Goal: Task Accomplishment & Management: Manage account settings

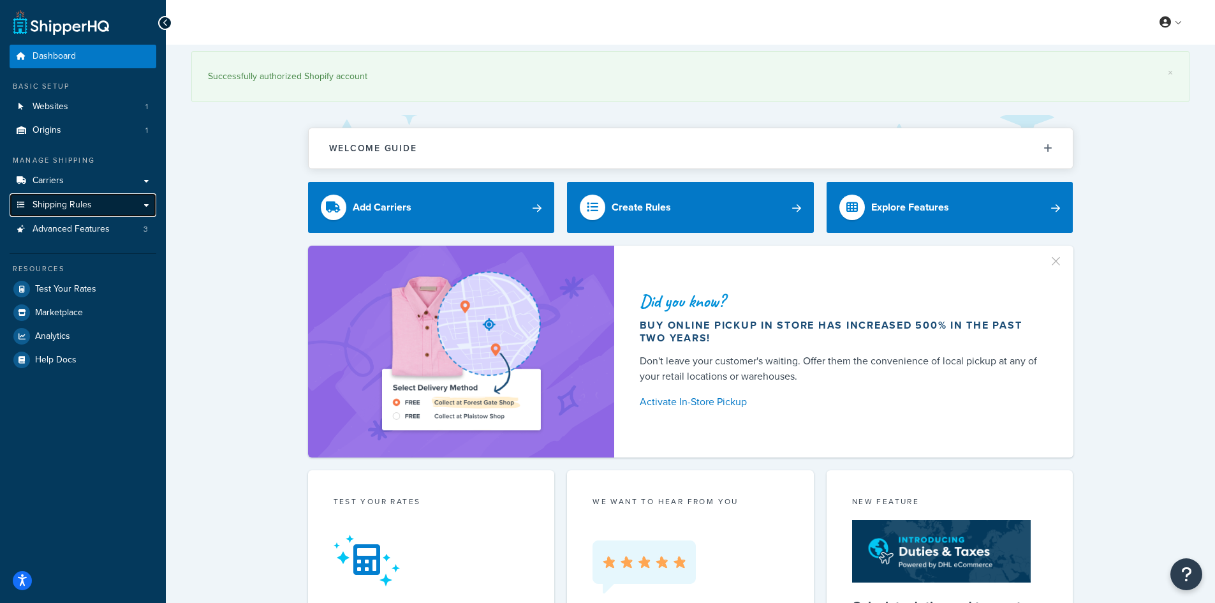
click at [69, 204] on span "Shipping Rules" at bounding box center [62, 205] width 59 height 11
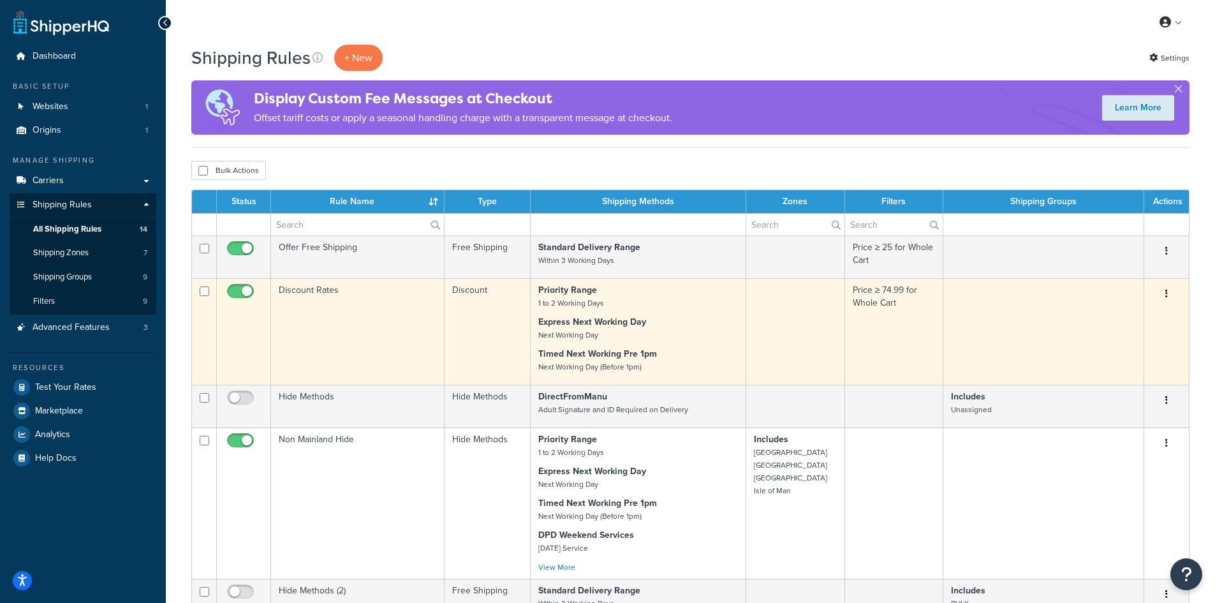
click at [1173, 286] on button "button" at bounding box center [1167, 294] width 18 height 20
click at [1116, 316] on link "Edit" at bounding box center [1124, 318] width 101 height 26
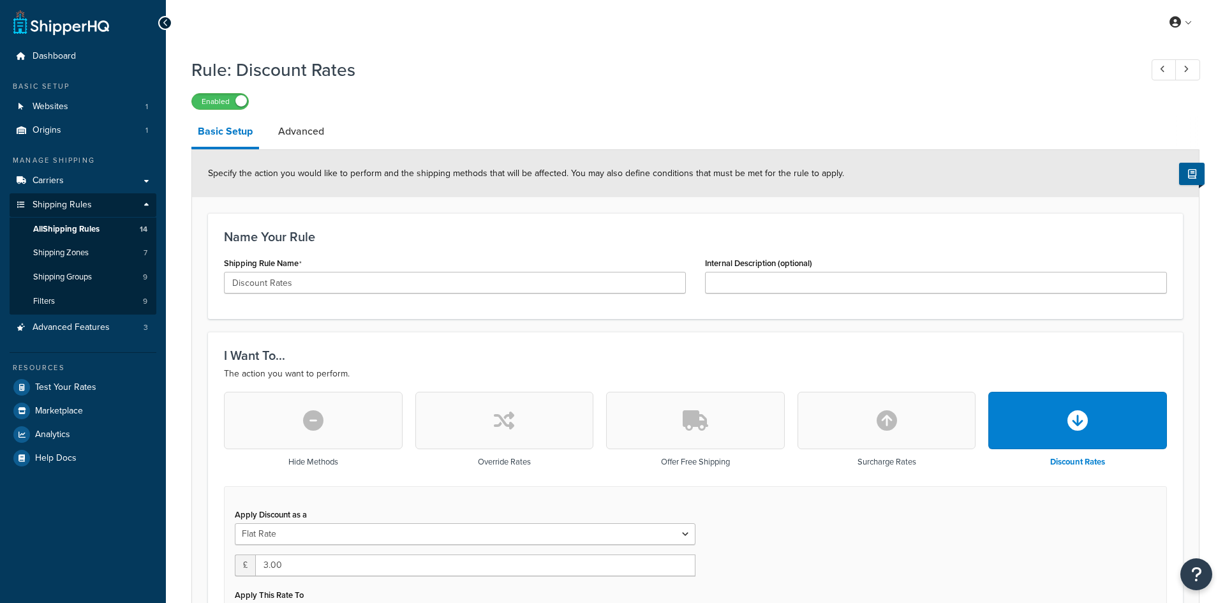
select select "CART"
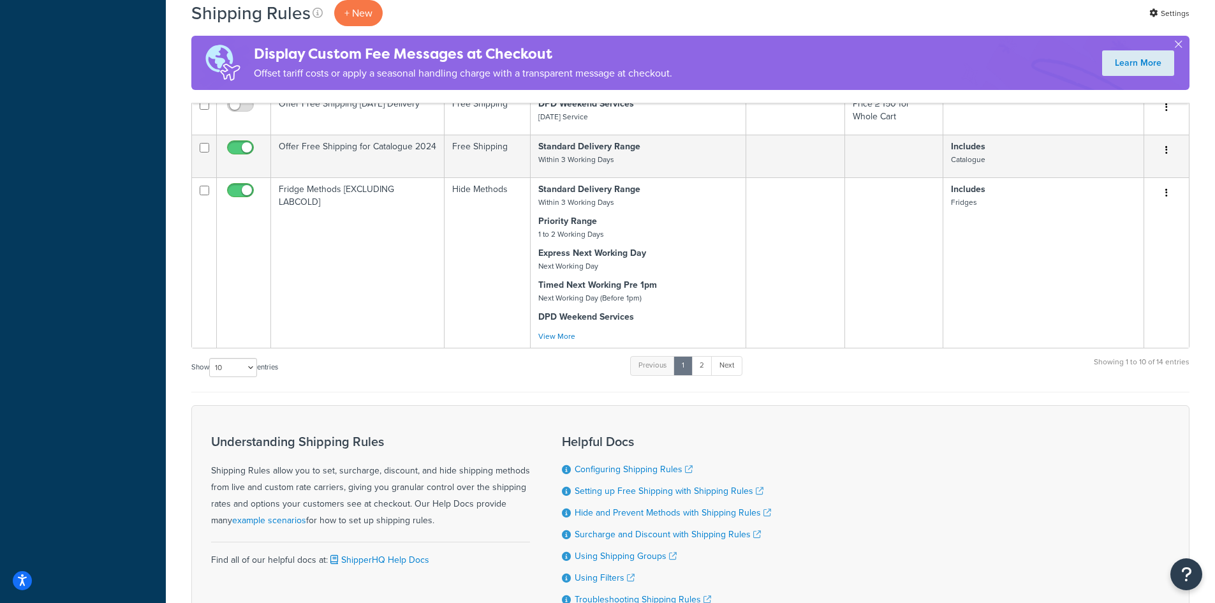
scroll to position [893, 0]
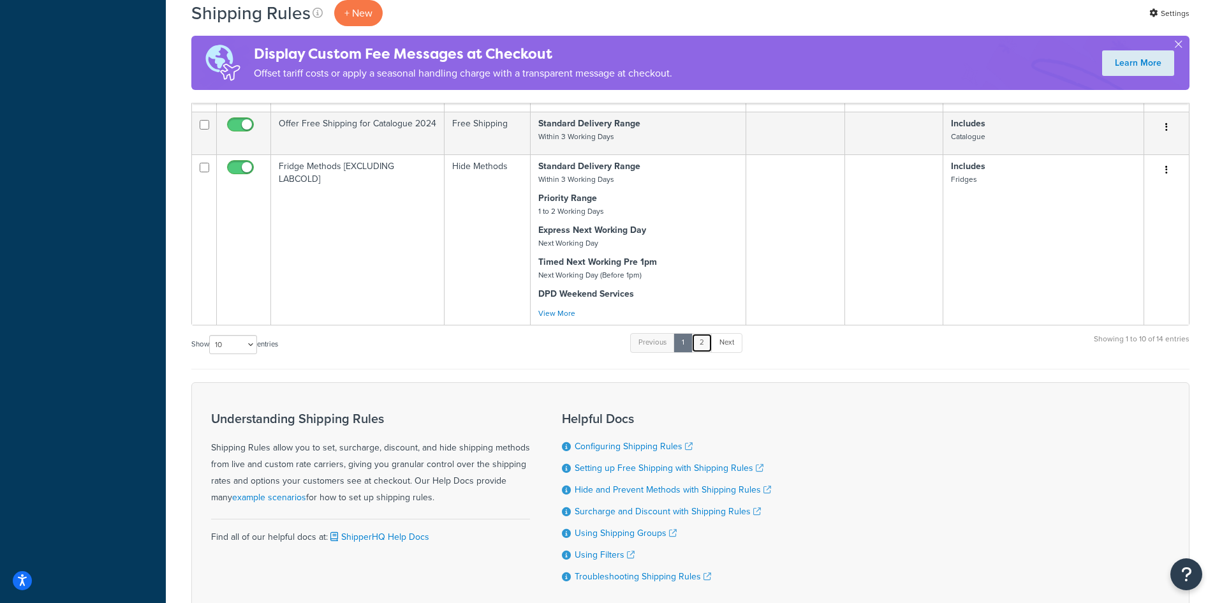
click at [704, 344] on link "2" at bounding box center [701, 342] width 21 height 19
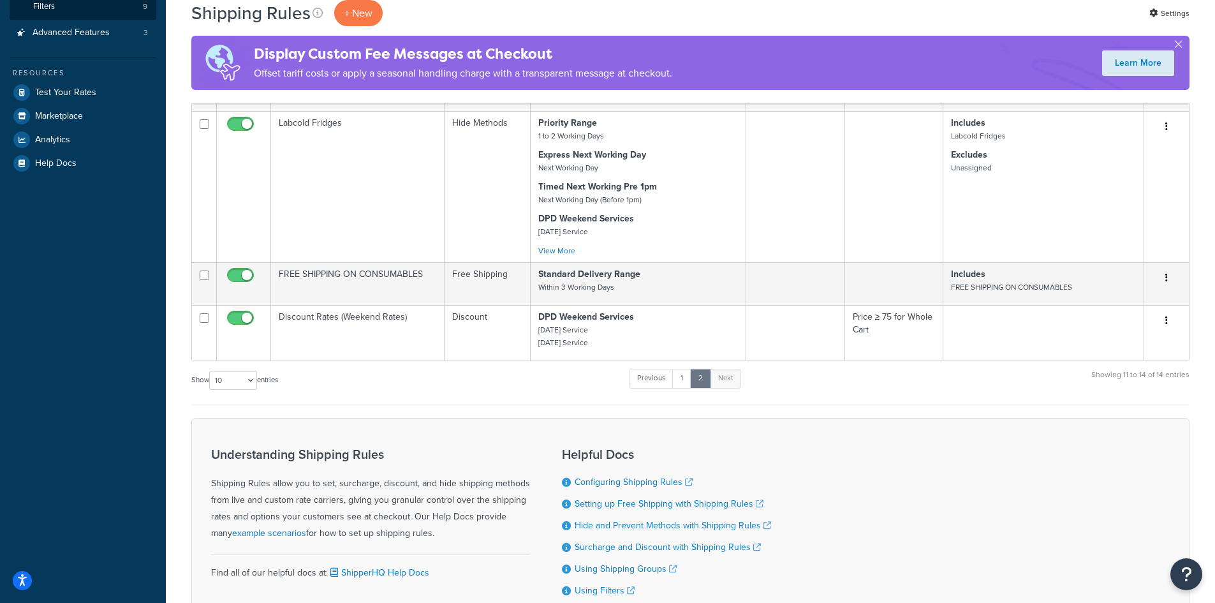
scroll to position [319, 0]
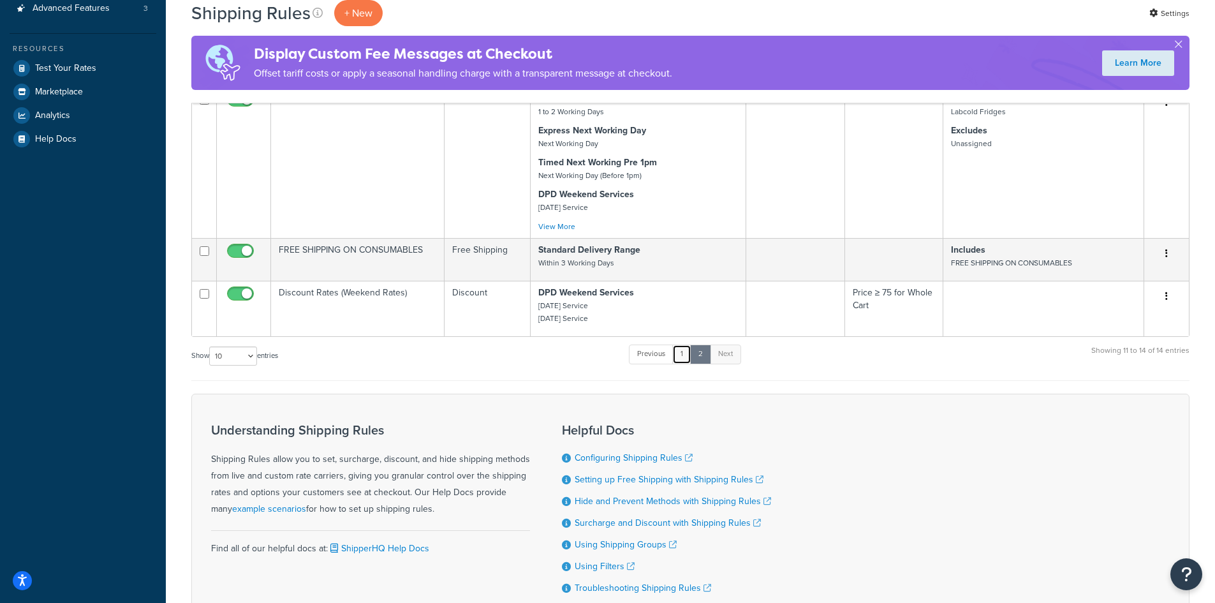
click at [677, 362] on link "1" at bounding box center [681, 353] width 19 height 19
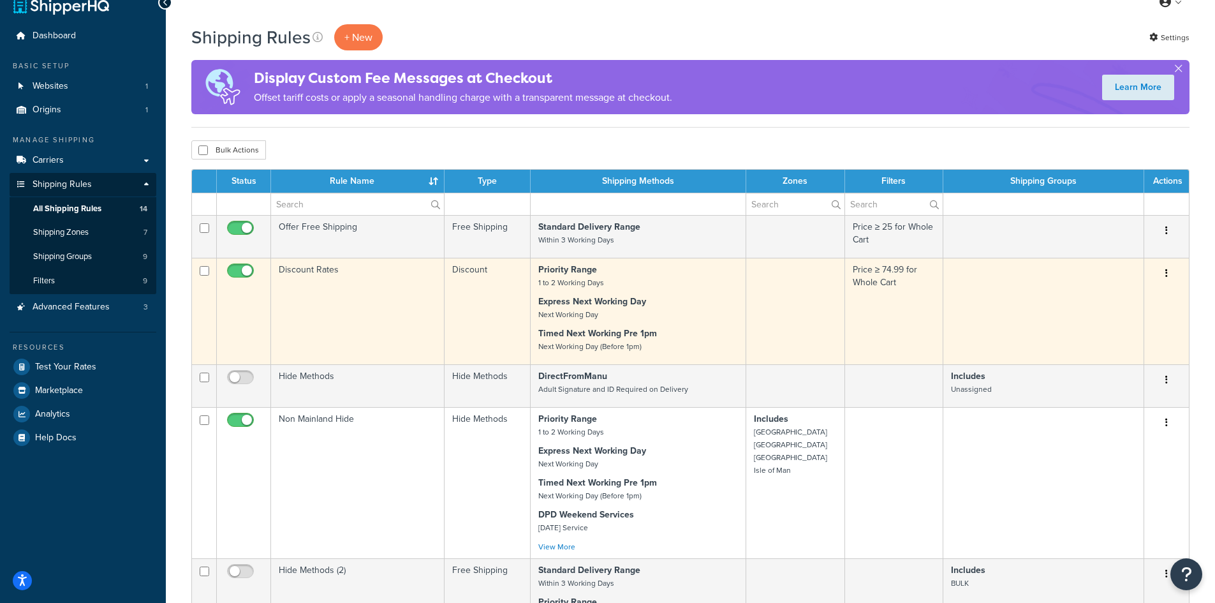
scroll to position [0, 0]
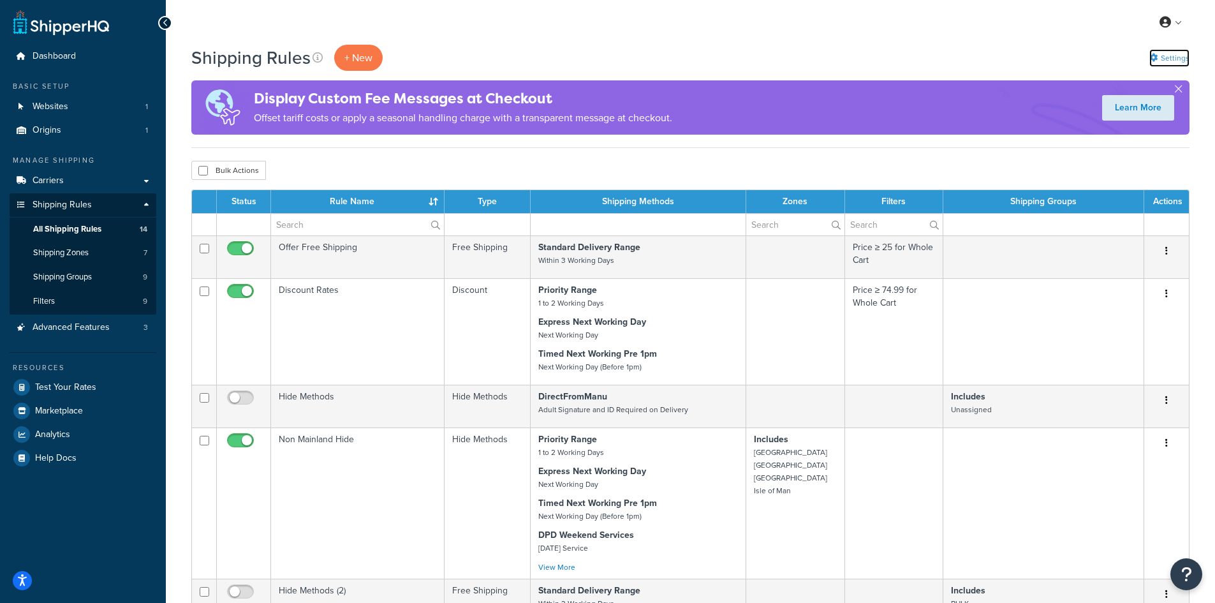
click at [1181, 55] on link "Settings" at bounding box center [1169, 58] width 40 height 18
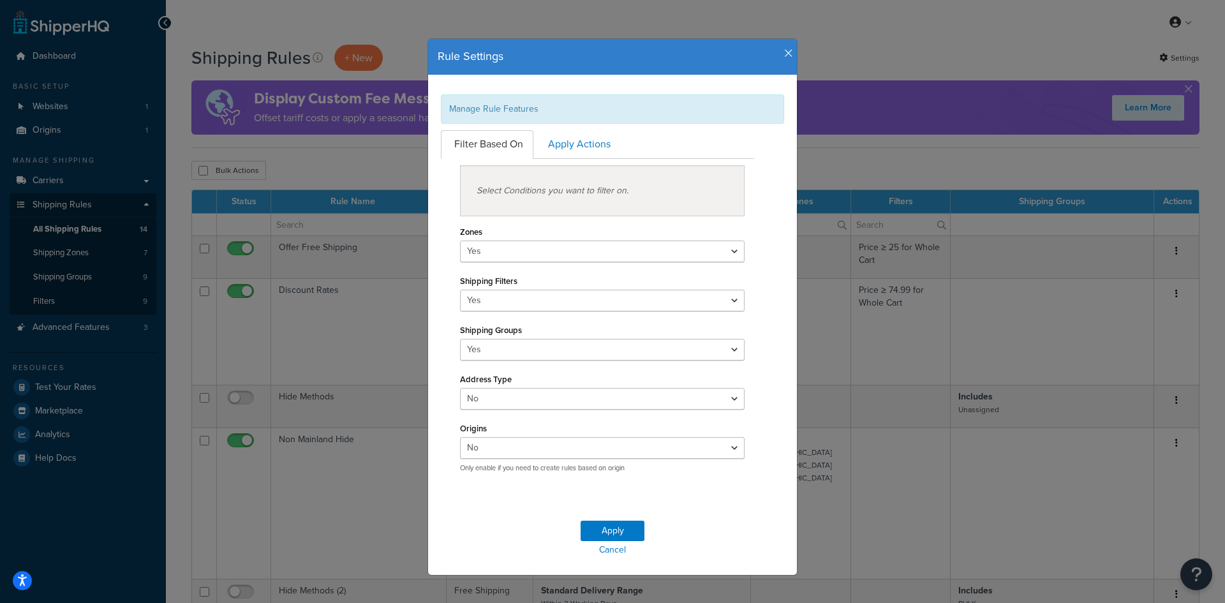
click at [784, 51] on icon "button" at bounding box center [788, 53] width 9 height 11
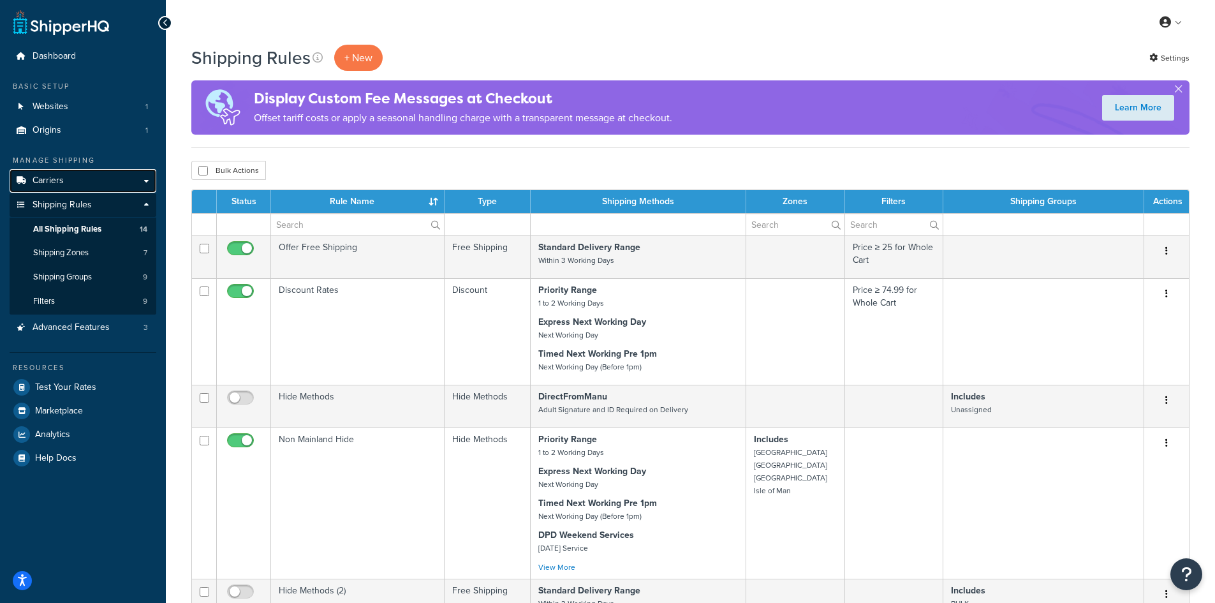
click at [66, 189] on link "Carriers" at bounding box center [83, 181] width 147 height 24
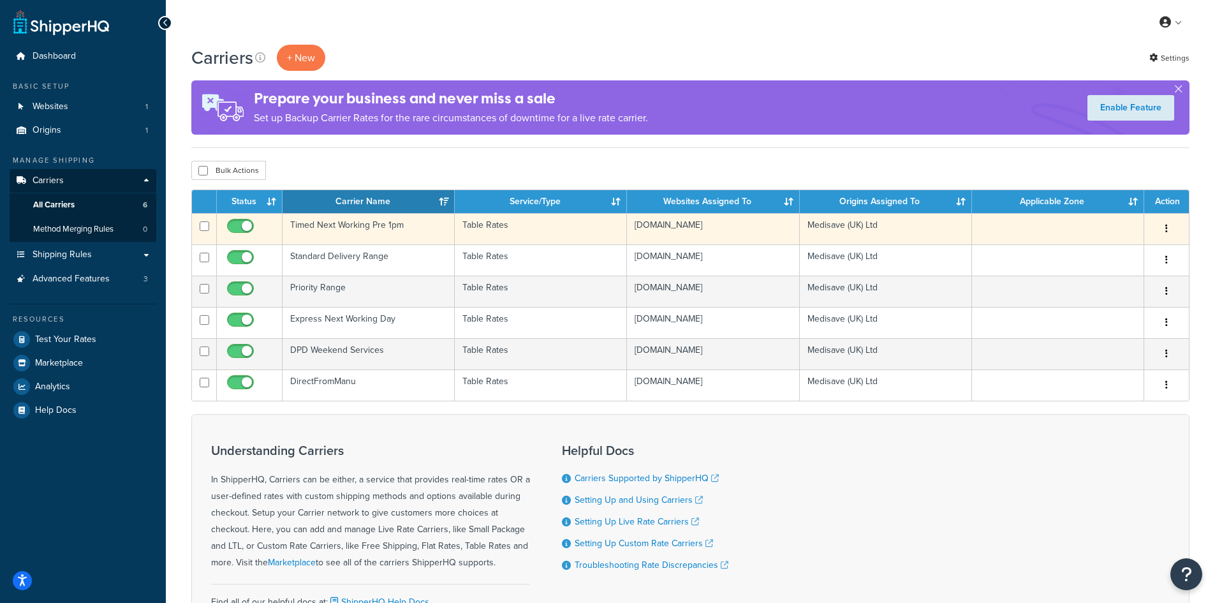
click at [378, 223] on td "Timed Next Working Pre 1pm" at bounding box center [369, 228] width 172 height 31
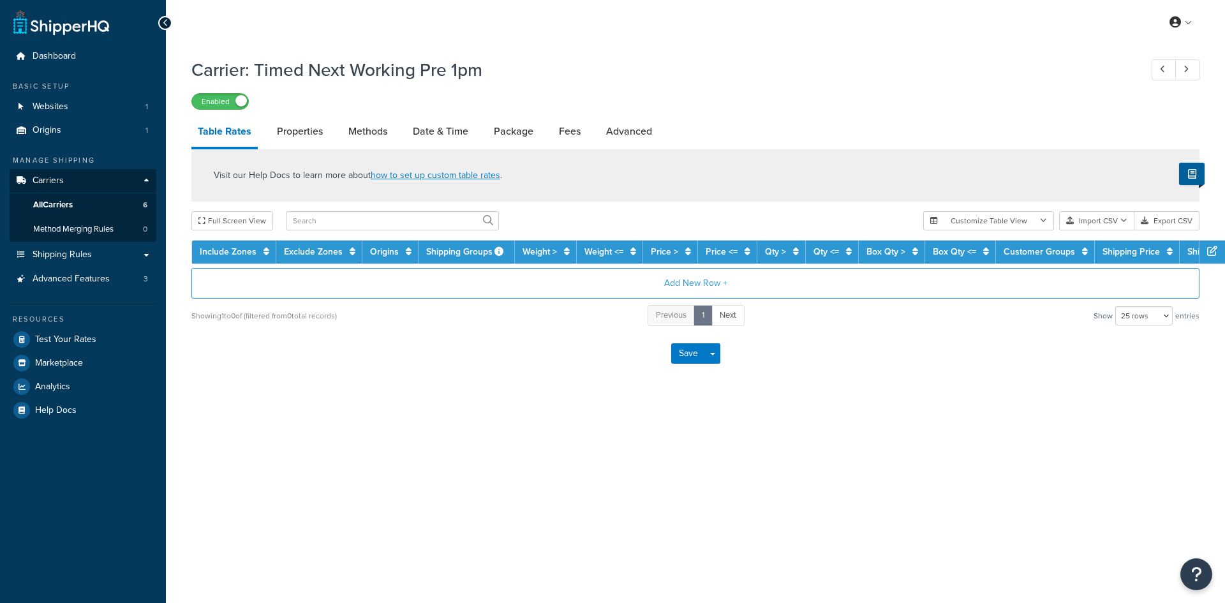
select select "25"
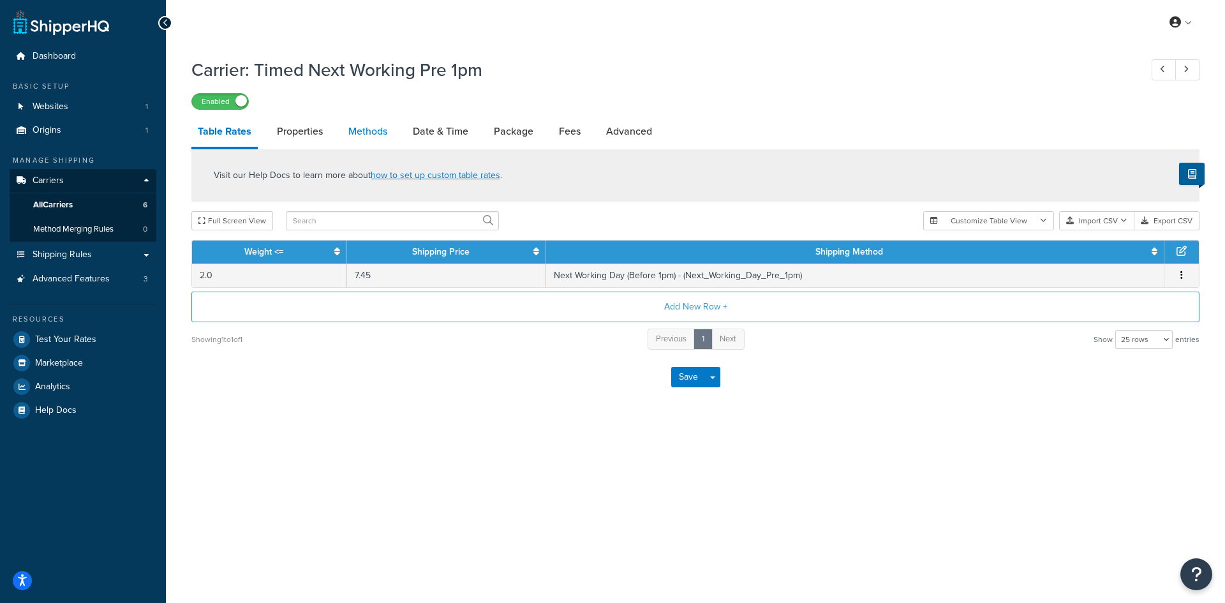
click at [375, 130] on link "Methods" at bounding box center [368, 131] width 52 height 31
select select "25"
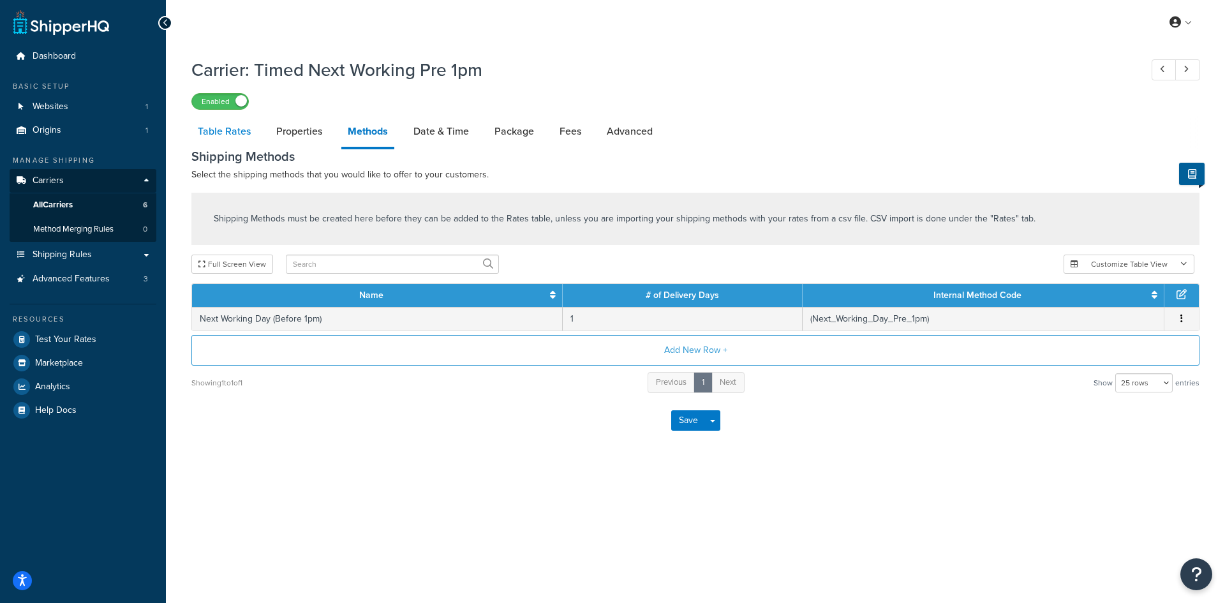
click at [242, 129] on link "Table Rates" at bounding box center [224, 131] width 66 height 31
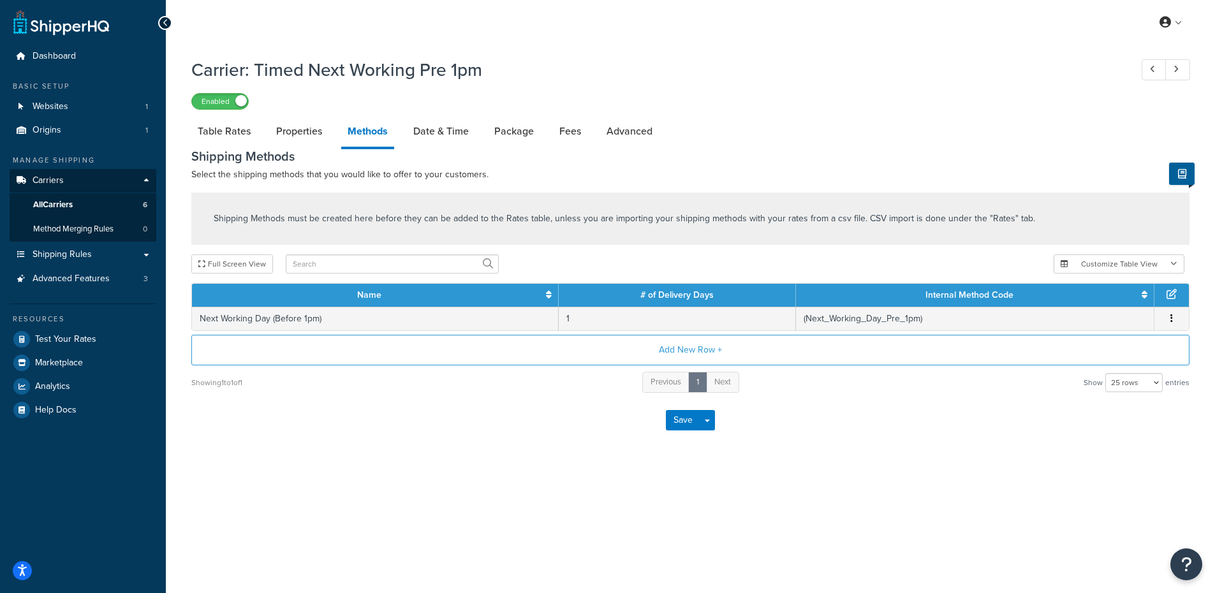
select select "25"
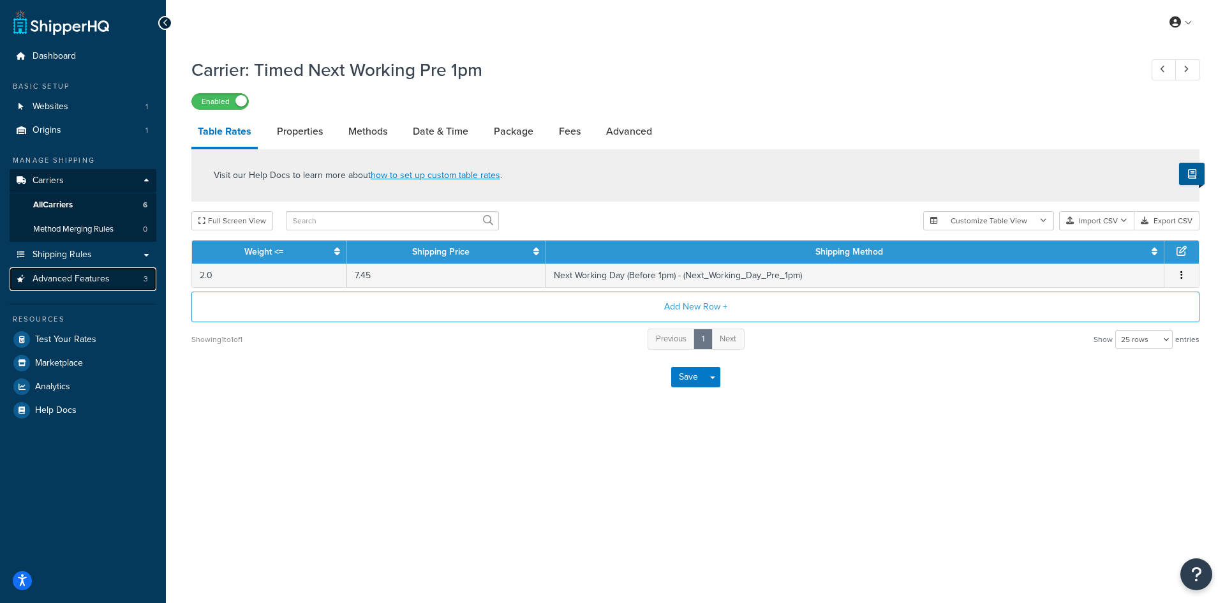
click at [110, 278] on link "Advanced Features 3" at bounding box center [83, 279] width 147 height 24
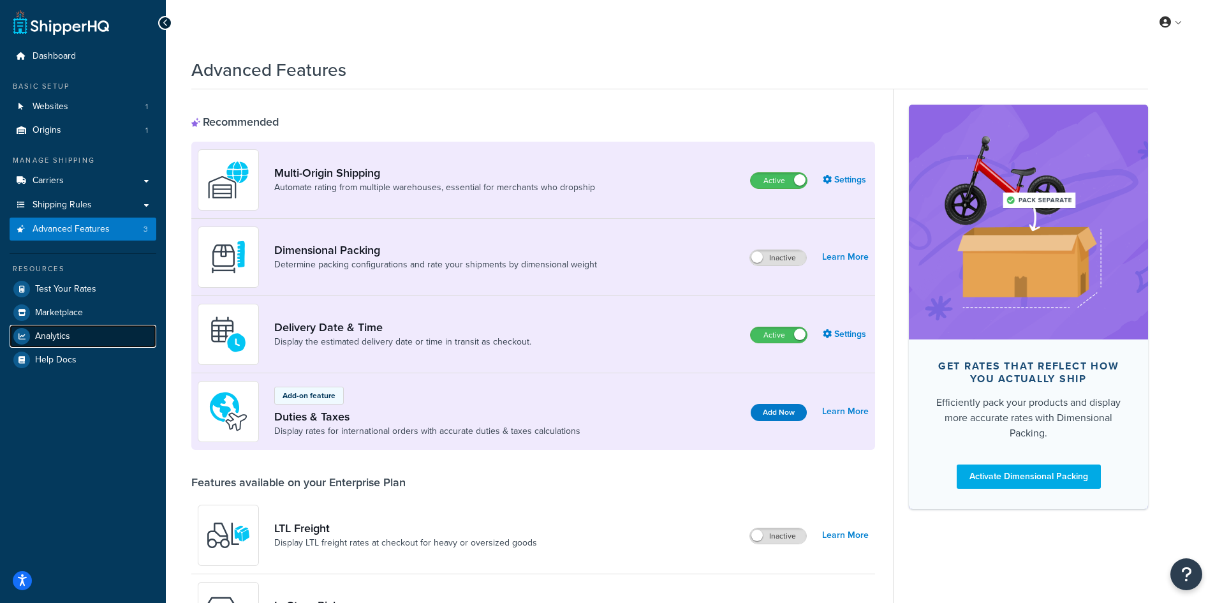
click at [89, 337] on link "Analytics" at bounding box center [83, 336] width 147 height 23
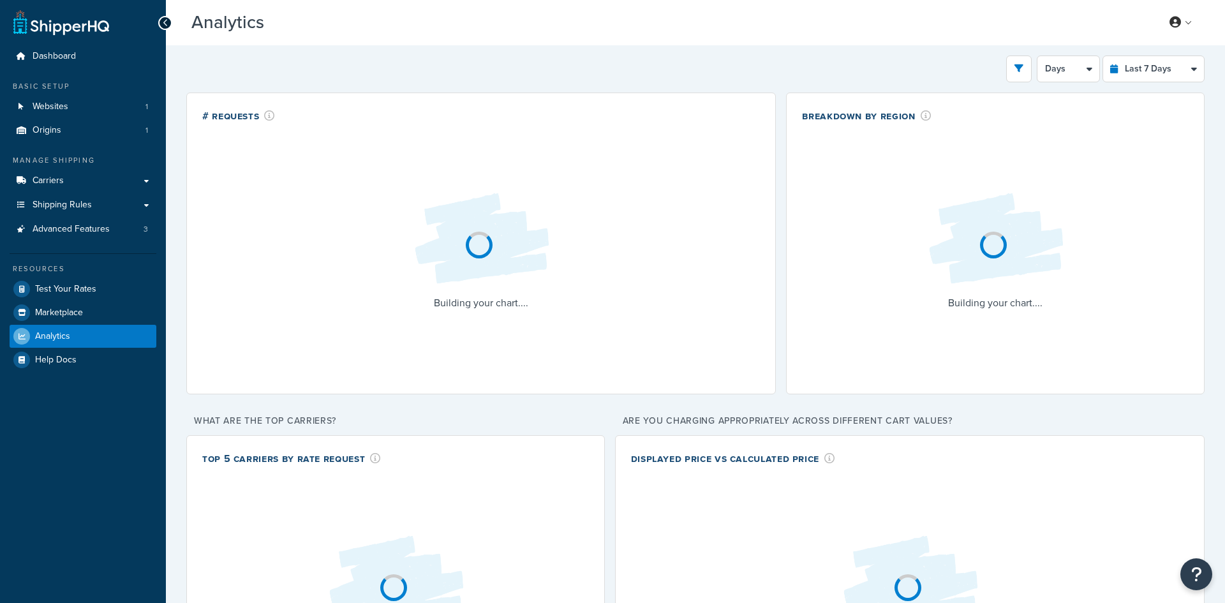
select select "last_7_days"
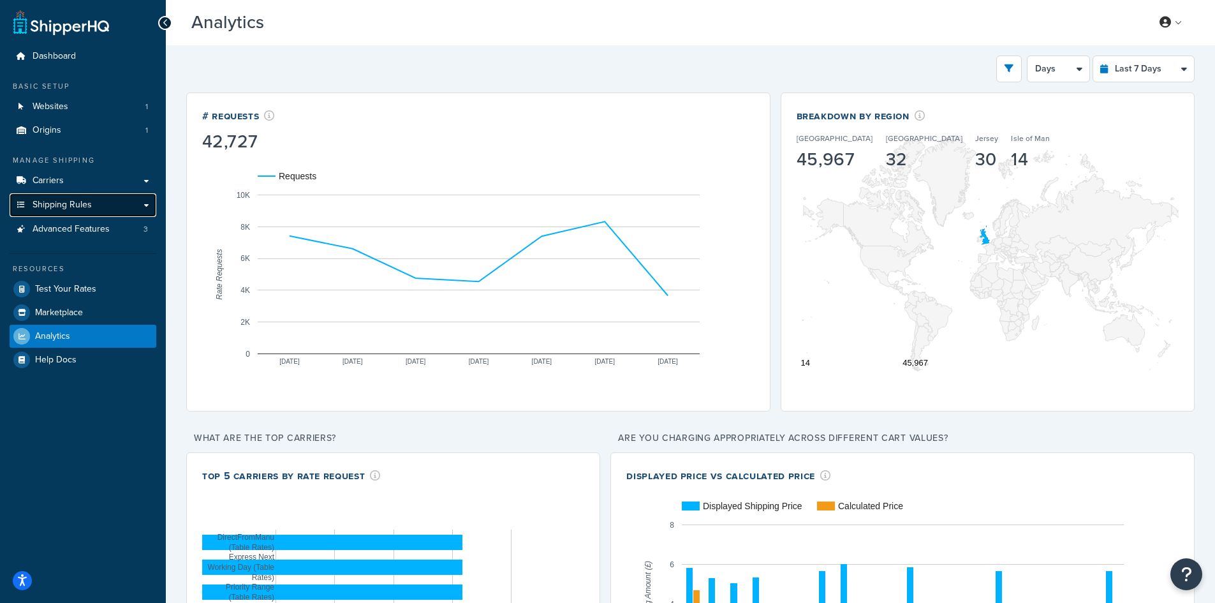
click at [73, 200] on span "Shipping Rules" at bounding box center [62, 205] width 59 height 11
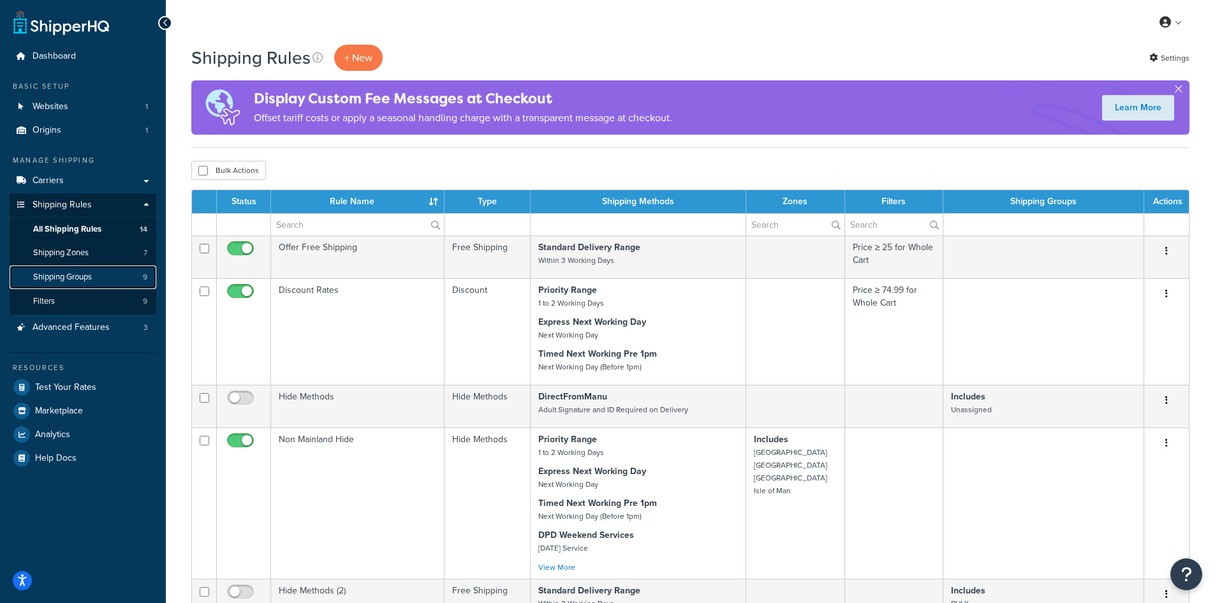
click at [96, 271] on link "Shipping Groups 9" at bounding box center [83, 277] width 147 height 24
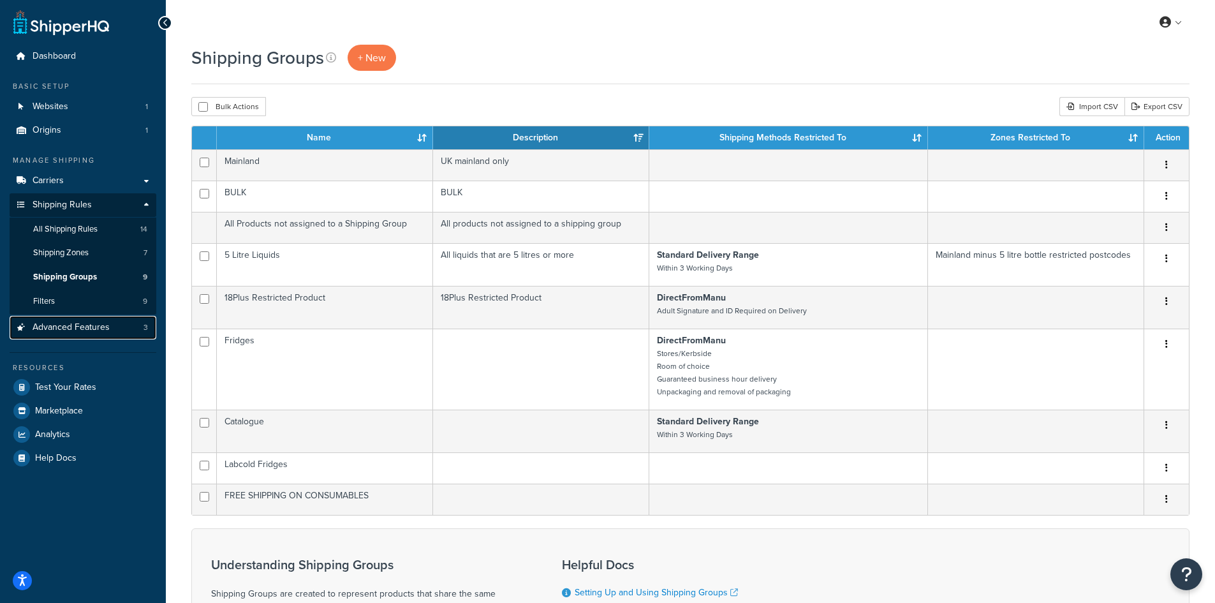
click at [64, 325] on span "Advanced Features" at bounding box center [71, 327] width 77 height 11
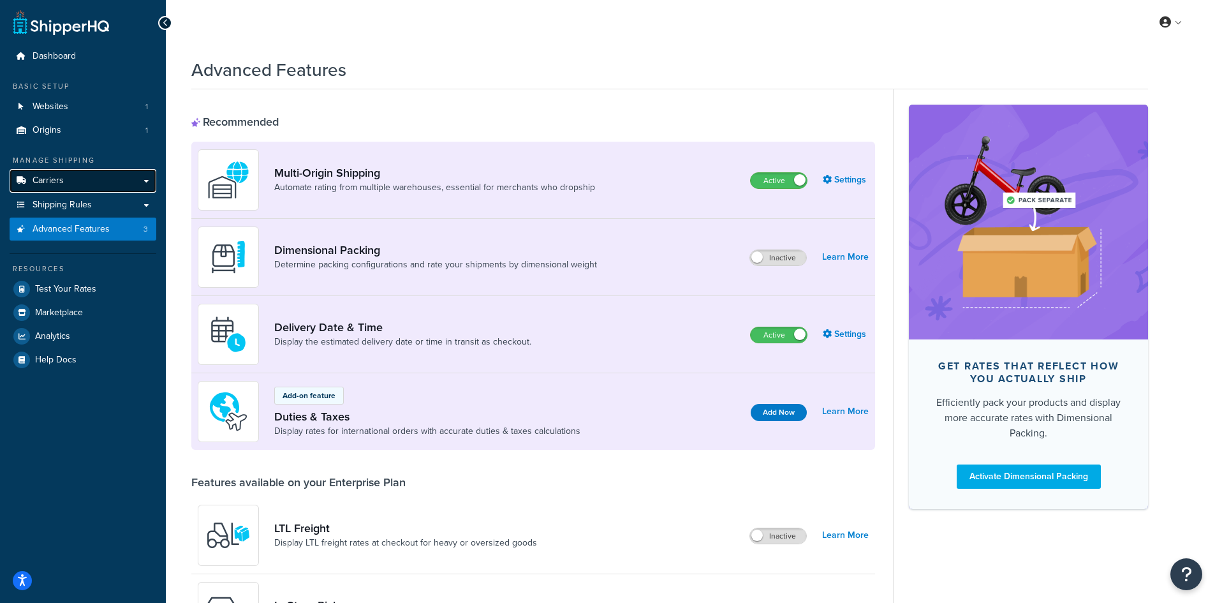
click at [78, 186] on link "Carriers" at bounding box center [83, 181] width 147 height 24
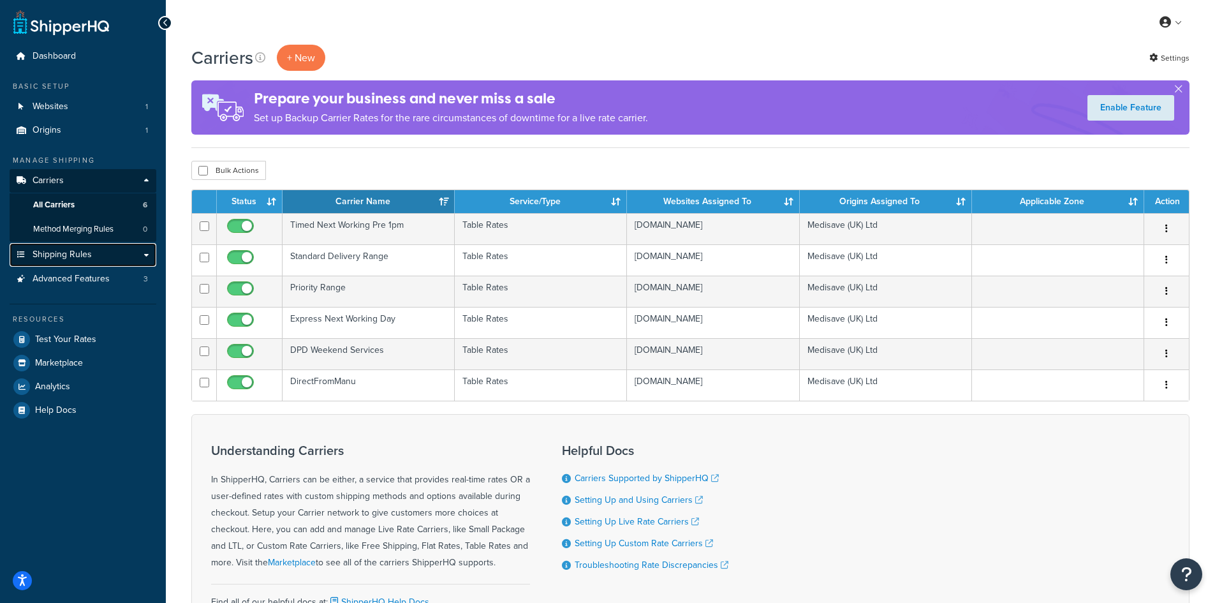
click at [105, 249] on link "Shipping Rules" at bounding box center [83, 255] width 147 height 24
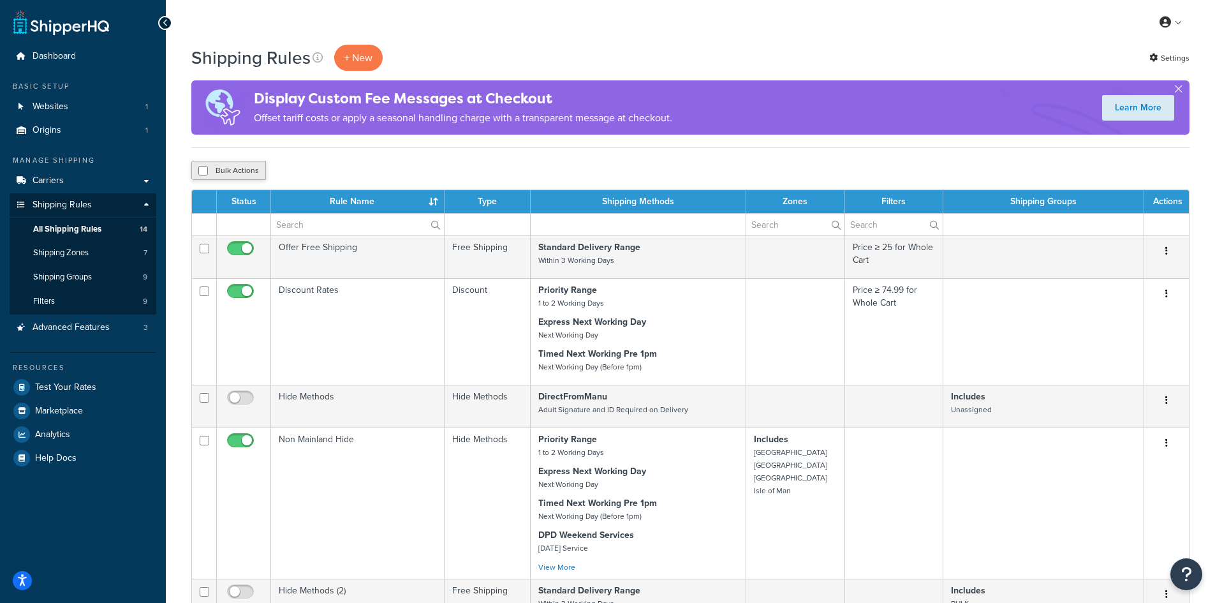
click at [198, 170] on button "Bulk Actions" at bounding box center [228, 170] width 75 height 19
checkbox input "true"
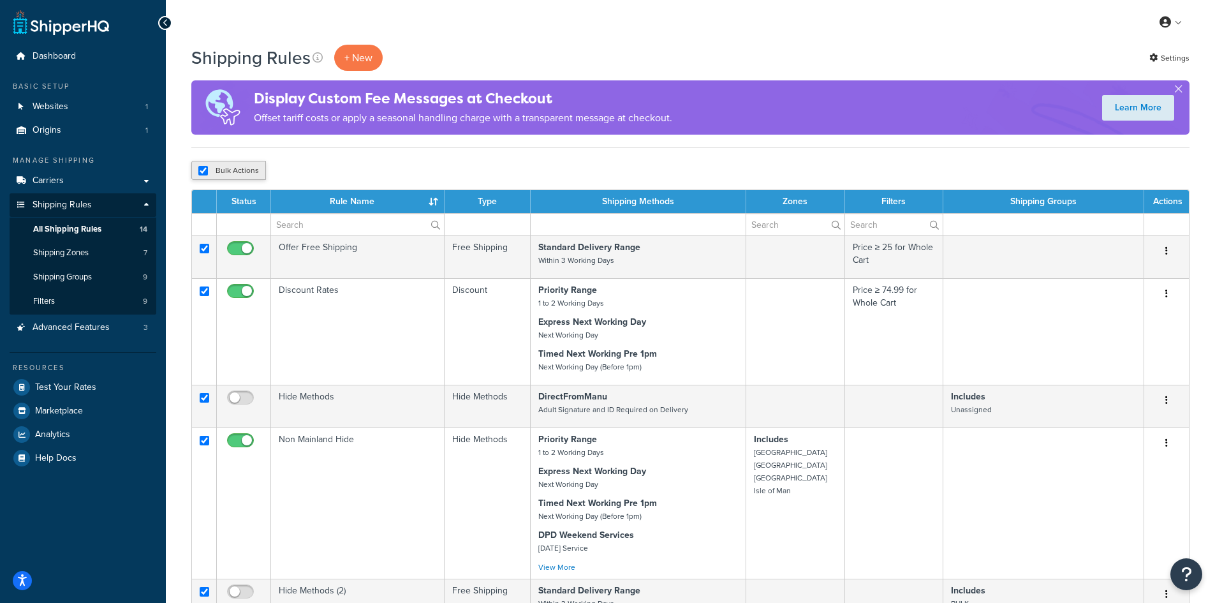
checkbox input "true"
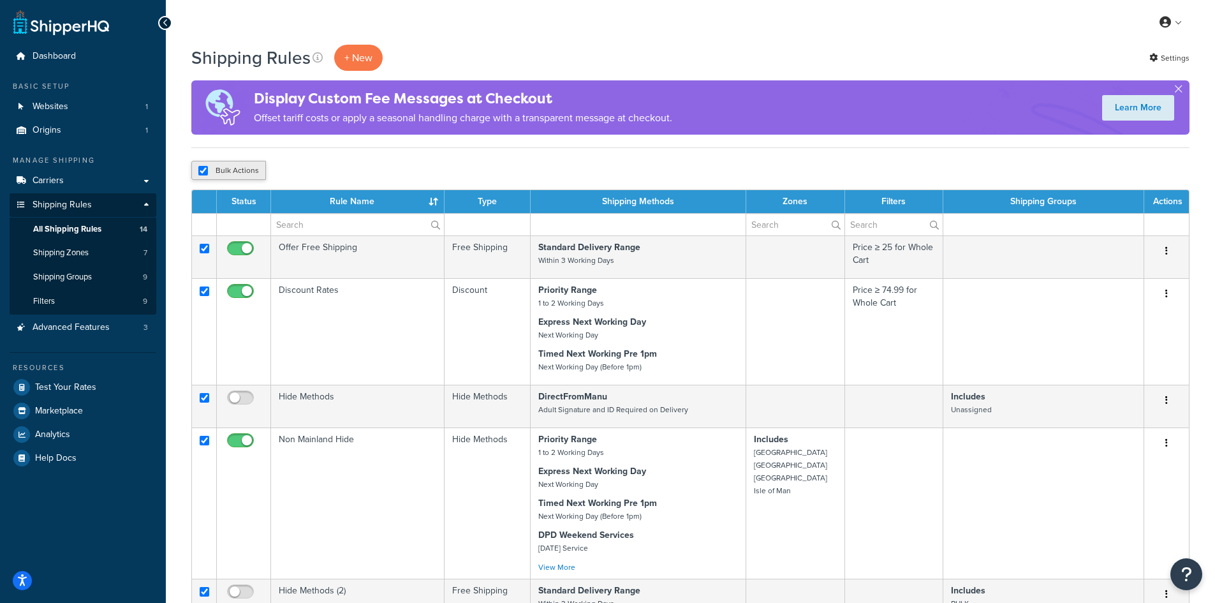
checkbox input "true"
click at [199, 170] on input "checkbox" at bounding box center [203, 171] width 10 height 10
checkbox input "false"
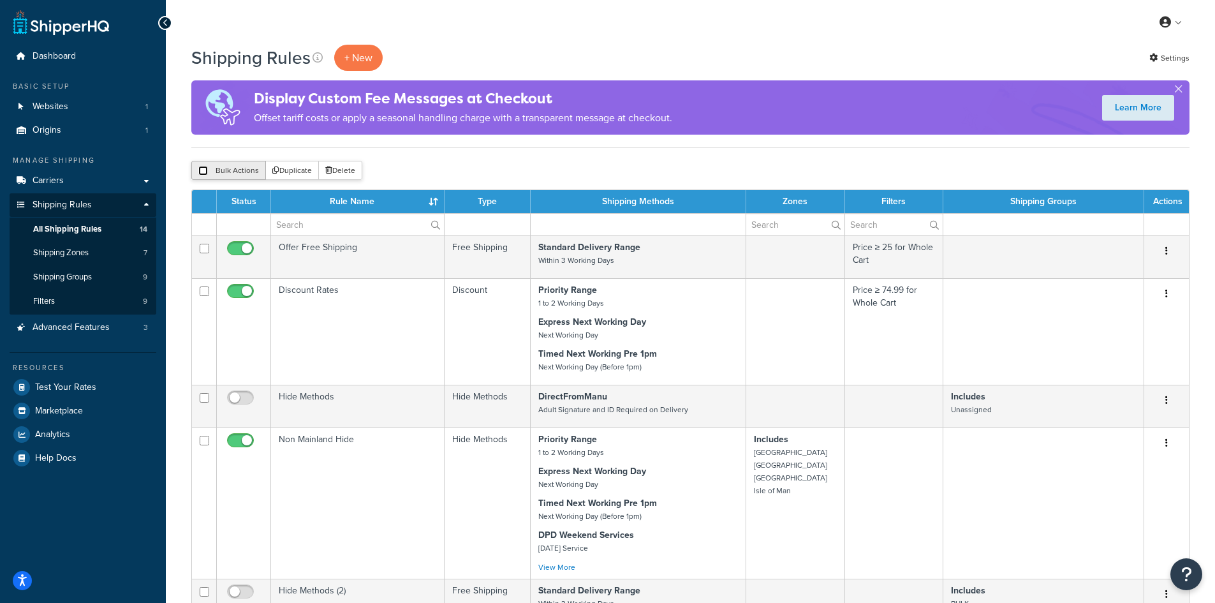
checkbox input "false"
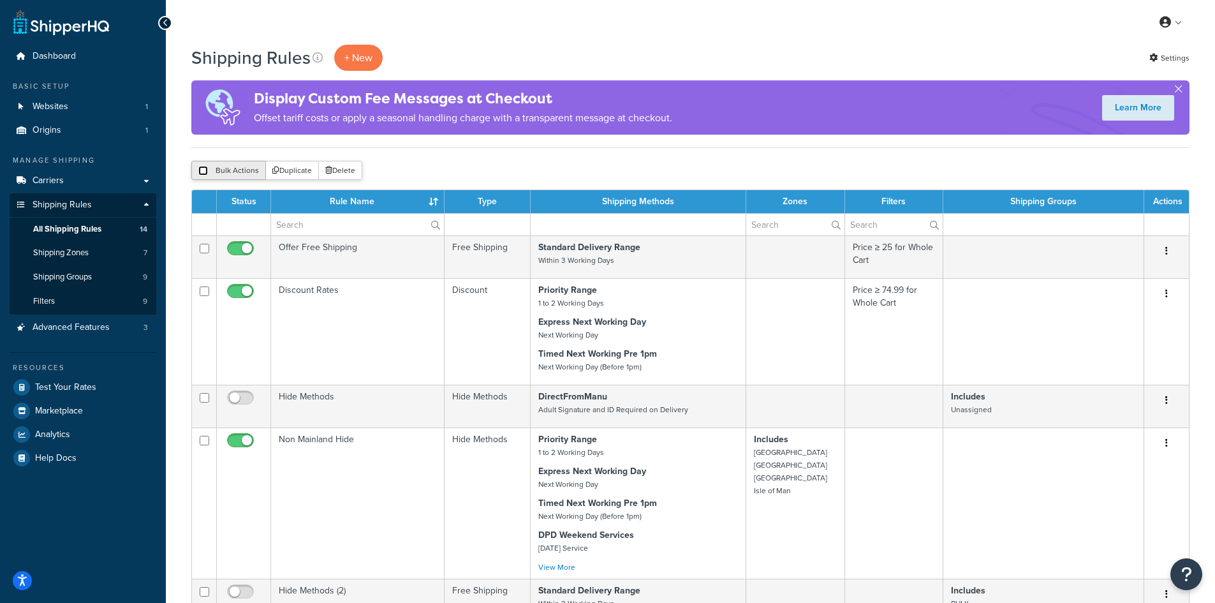
checkbox input "false"
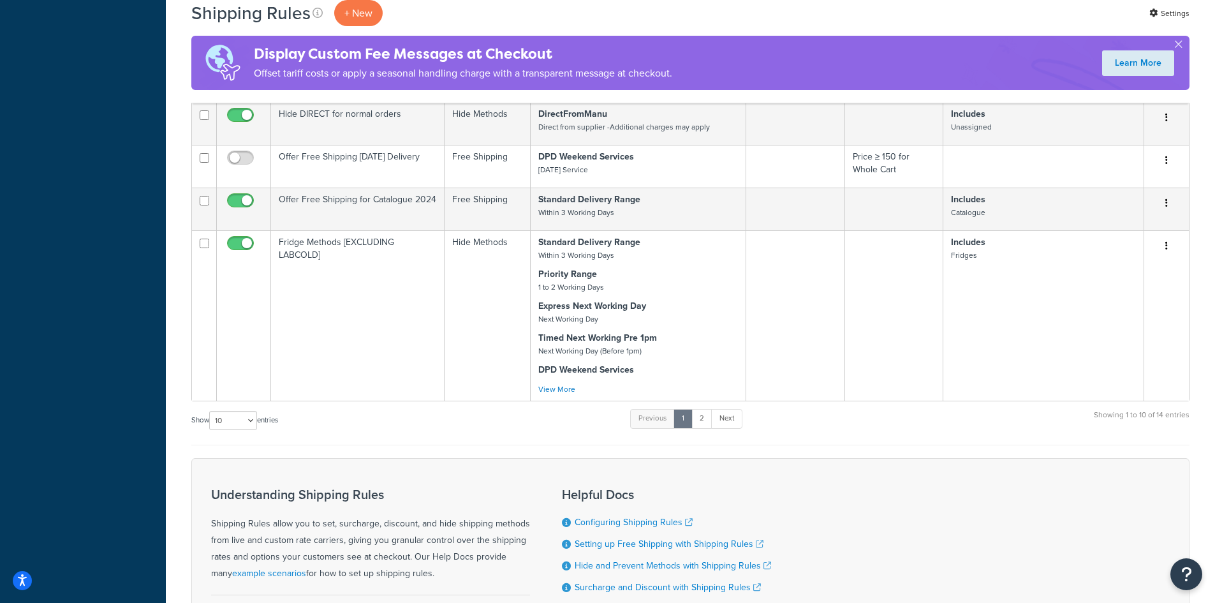
scroll to position [829, 0]
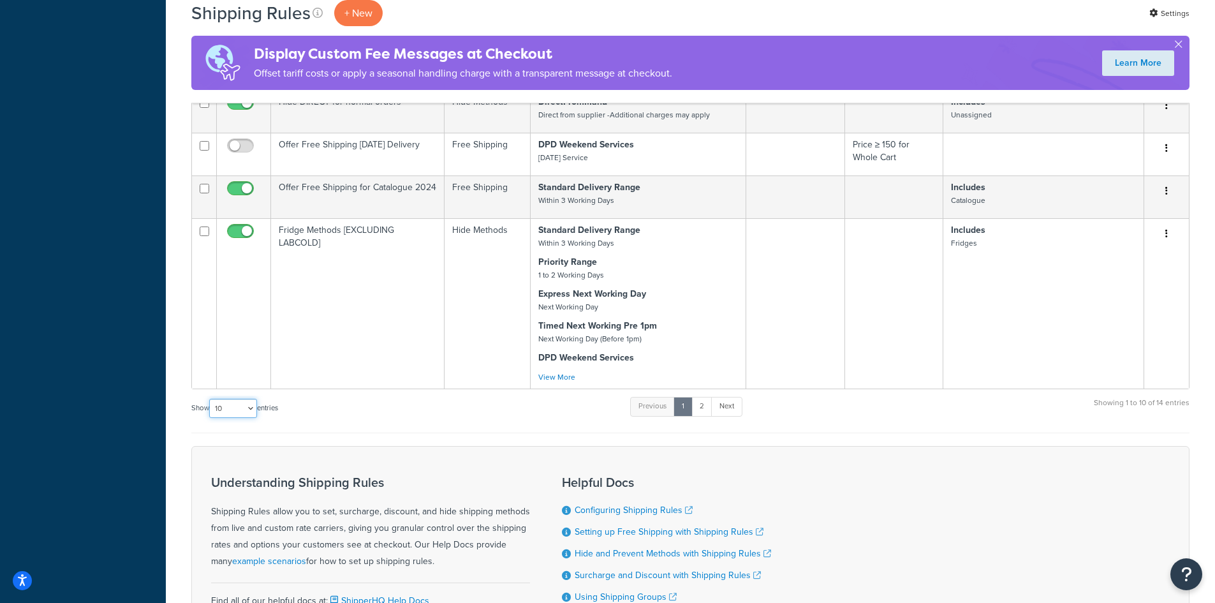
click at [244, 408] on select "10 15 25 50 100 1000" at bounding box center [233, 408] width 48 height 19
select select "25"
click at [211, 399] on select "10 15 25 50 100 1000" at bounding box center [233, 408] width 48 height 19
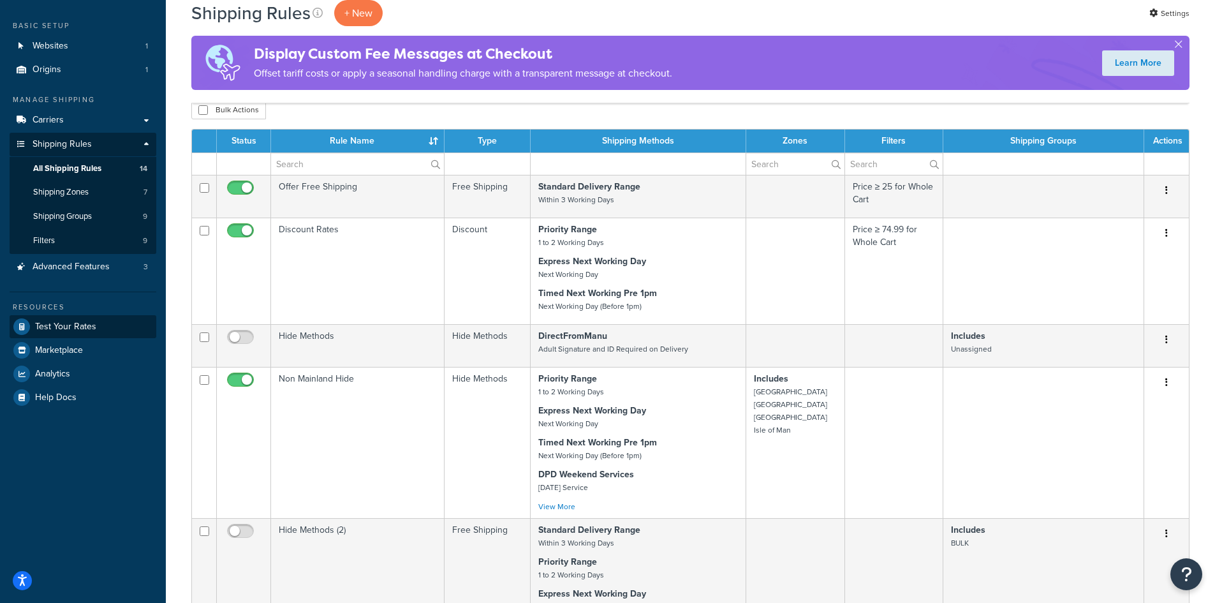
scroll to position [0, 0]
